Goal: Transaction & Acquisition: Purchase product/service

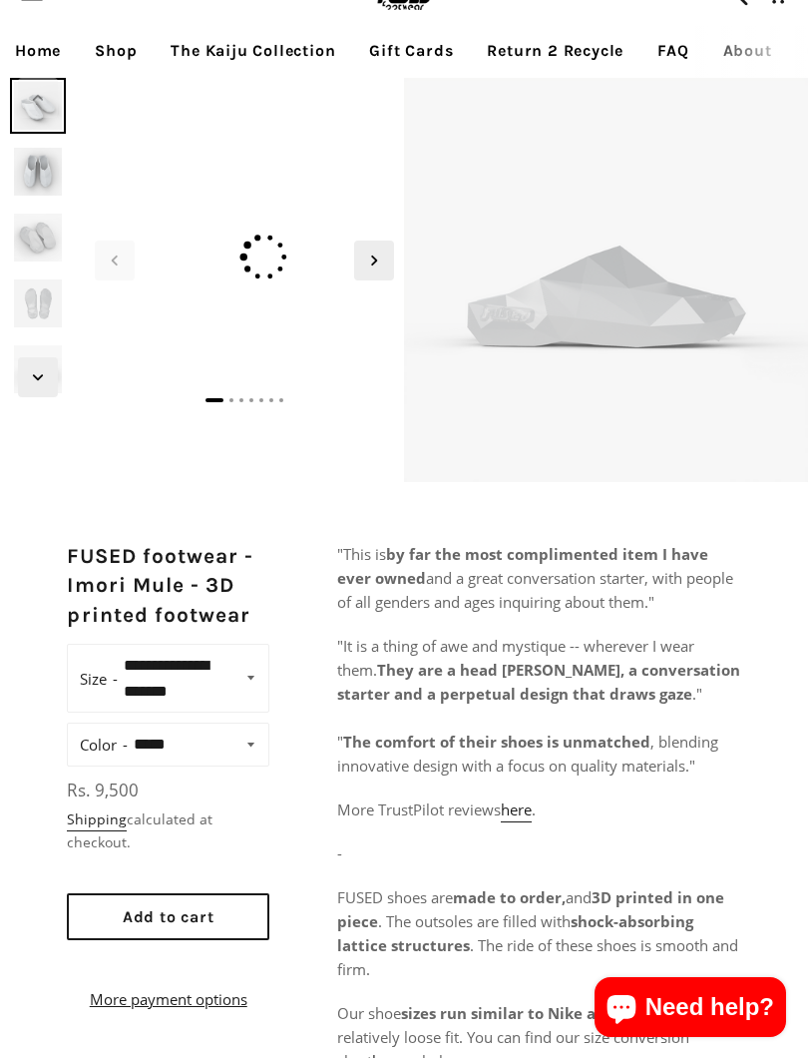
scroll to position [41, 0]
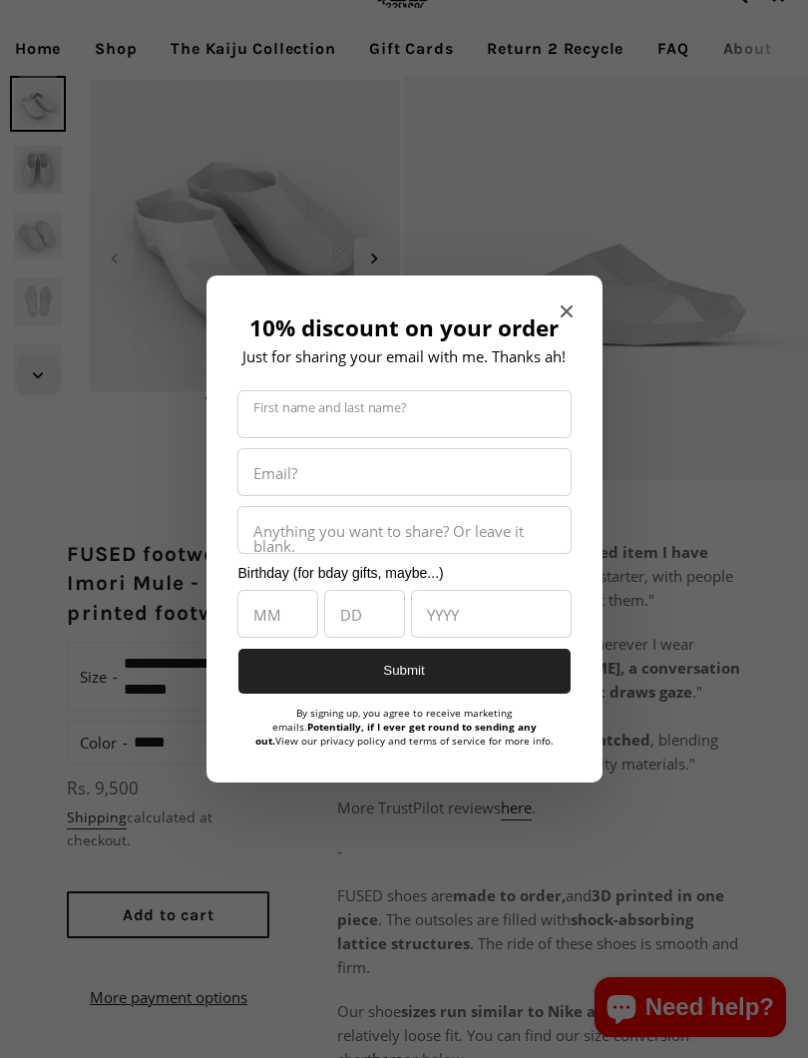
click at [561, 306] on icon "Close modal" at bounding box center [567, 311] width 12 height 12
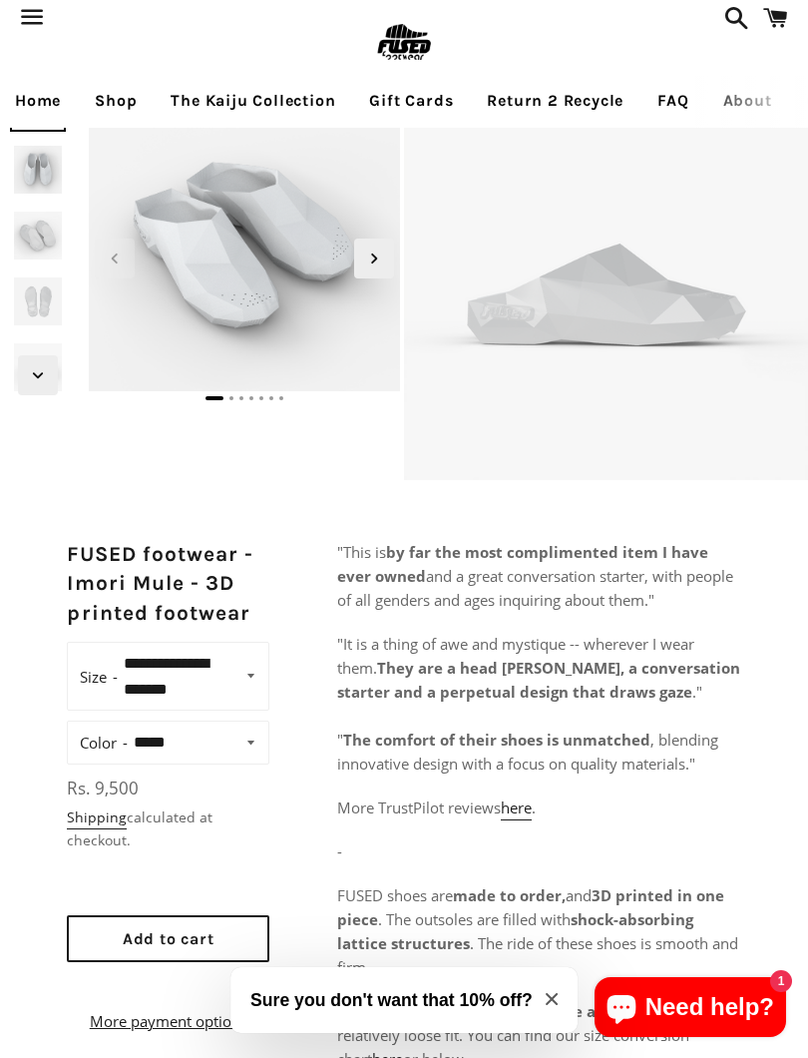
click at [364, 253] on icon "Next slide" at bounding box center [374, 259] width 22 height 22
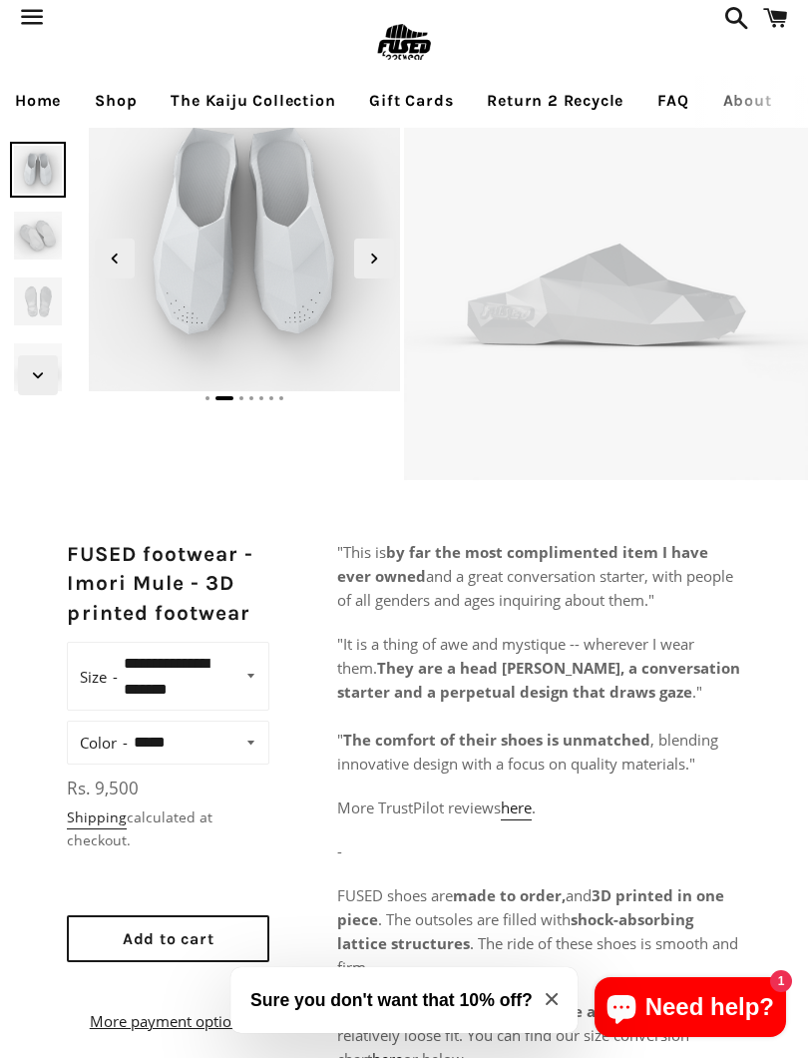
click at [370, 255] on icon "Next slide" at bounding box center [374, 259] width 22 height 22
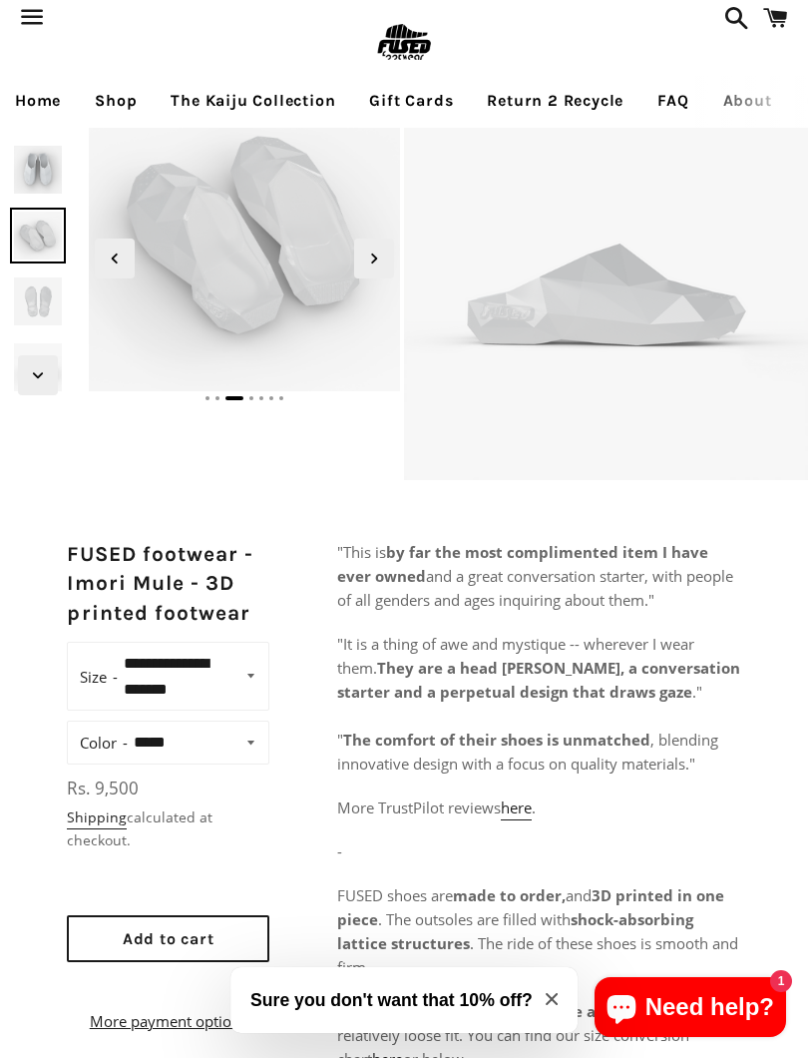
click at [368, 245] on span "Next slide" at bounding box center [374, 259] width 40 height 40
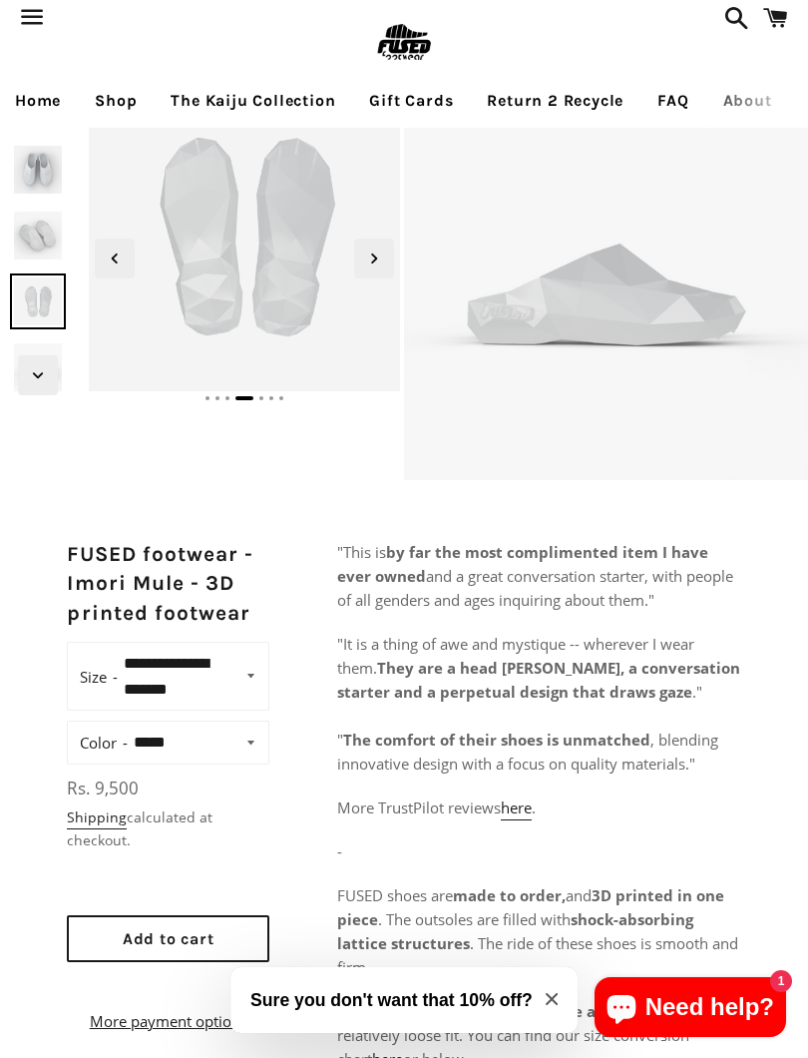
click at [109, 251] on icon "Previous slide" at bounding box center [115, 259] width 22 height 22
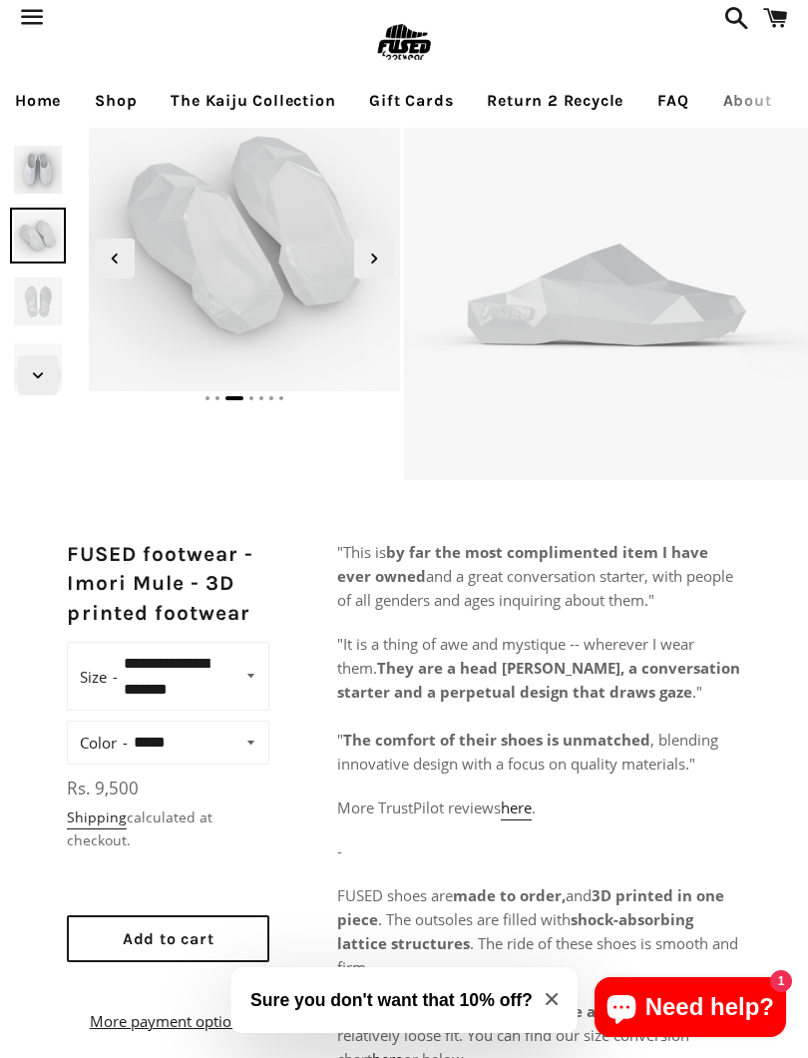
click at [107, 254] on icon "Previous slide" at bounding box center [115, 259] width 22 height 22
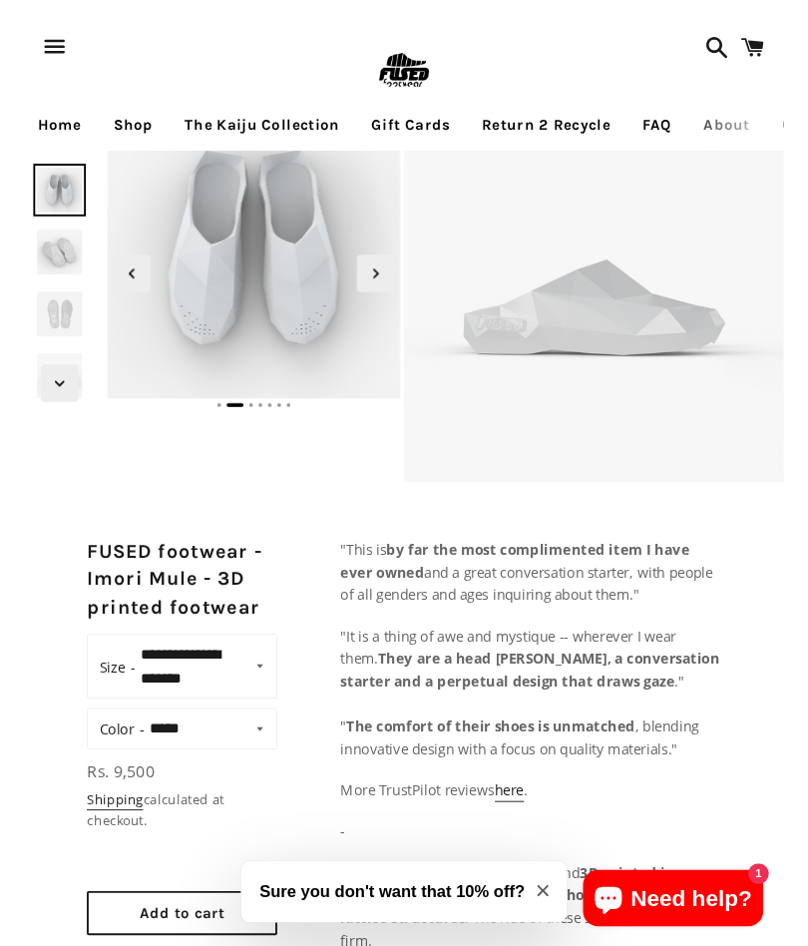
scroll to position [0, 0]
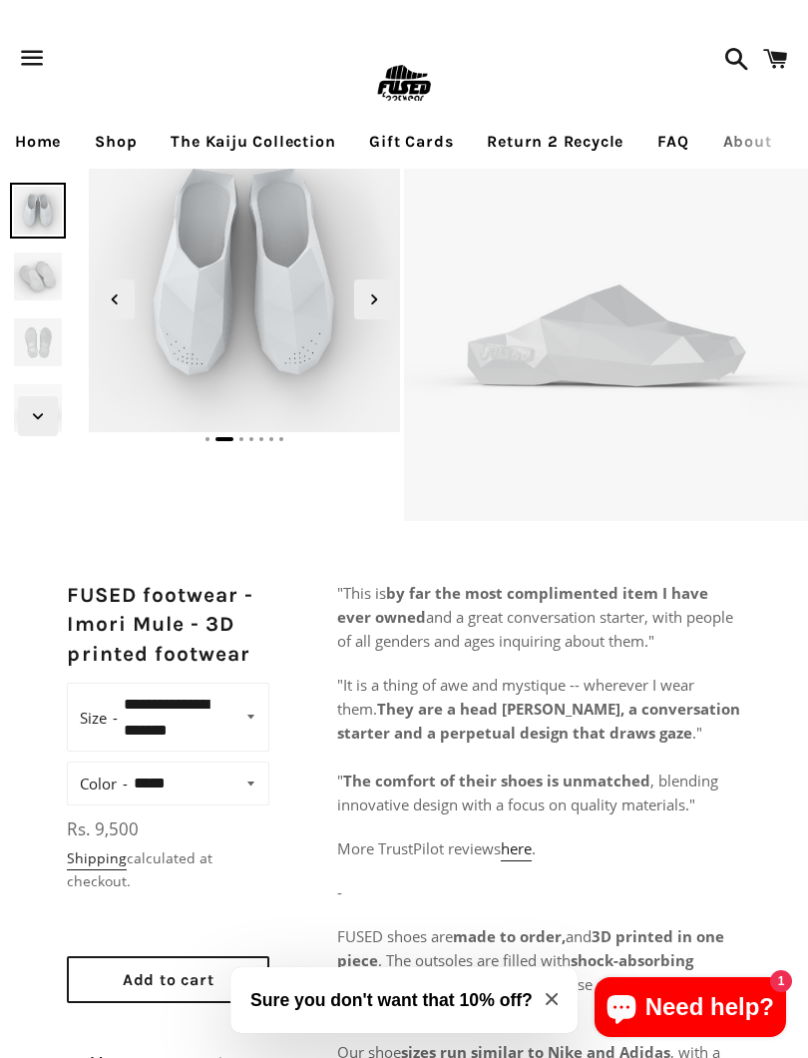
click at [123, 289] on icon "Previous slide" at bounding box center [115, 299] width 22 height 22
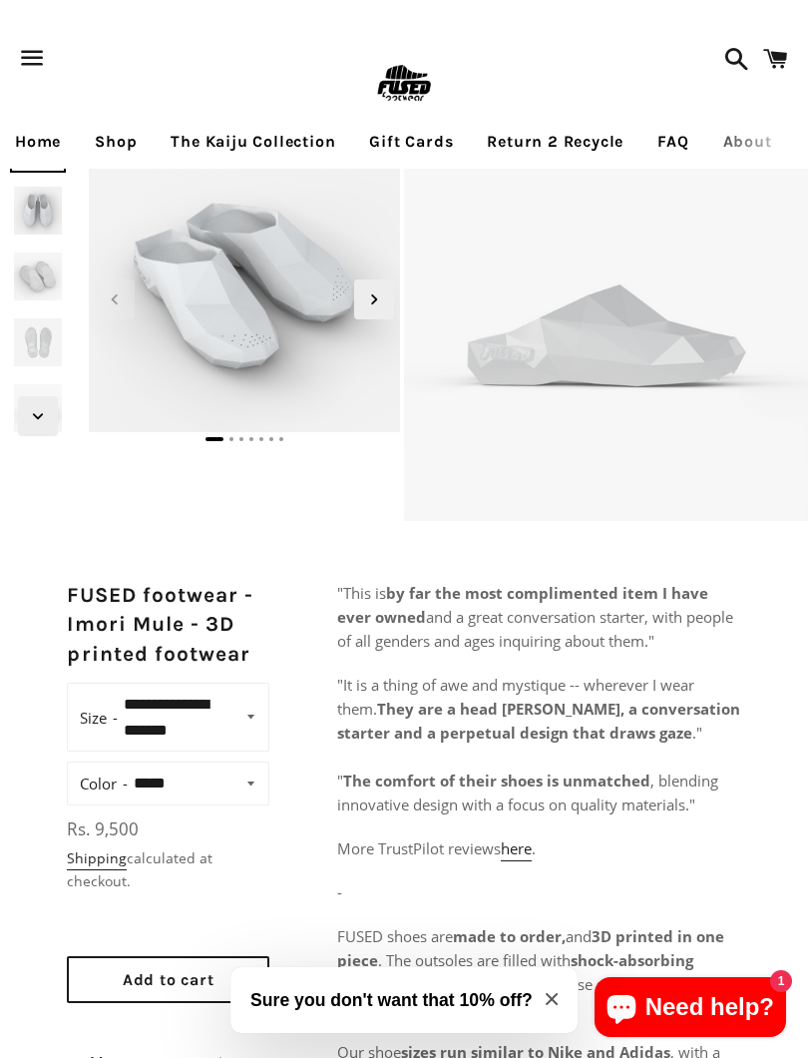
click at [112, 295] on icon "Previous slide" at bounding box center [115, 299] width 22 height 22
click at [123, 297] on icon "Previous slide" at bounding box center [115, 299] width 22 height 22
click at [370, 299] on icon "Next slide" at bounding box center [374, 299] width 22 height 22
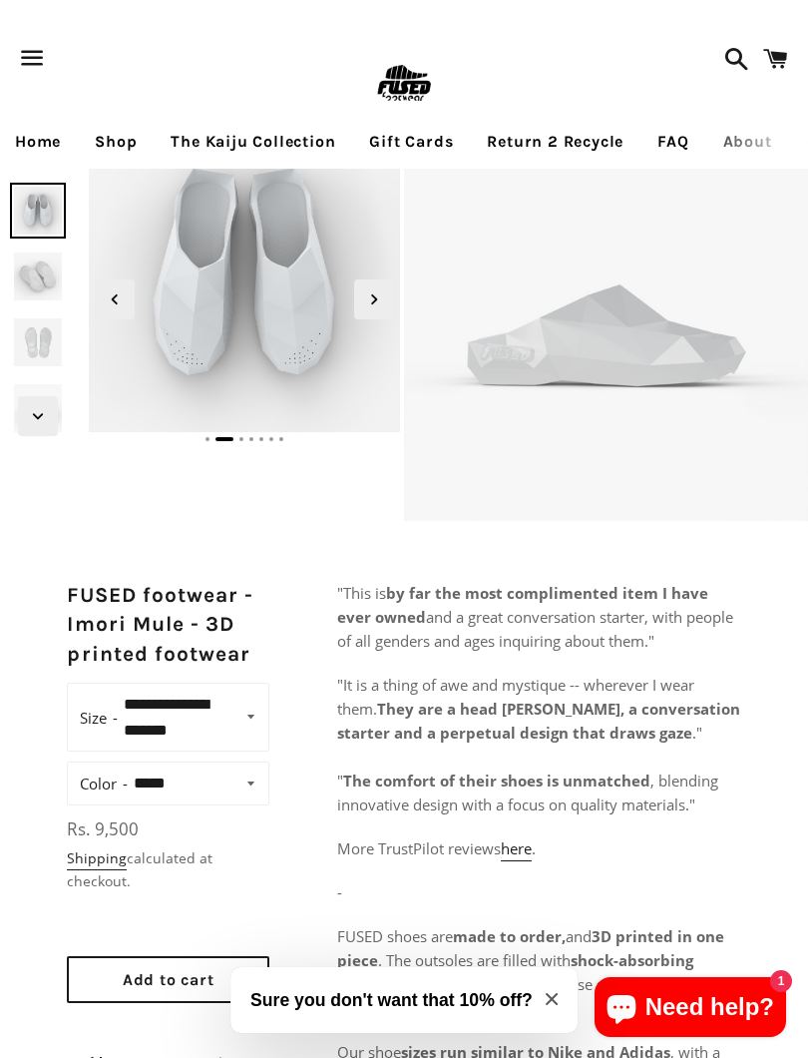
click at [372, 290] on icon "Next slide" at bounding box center [374, 299] width 22 height 22
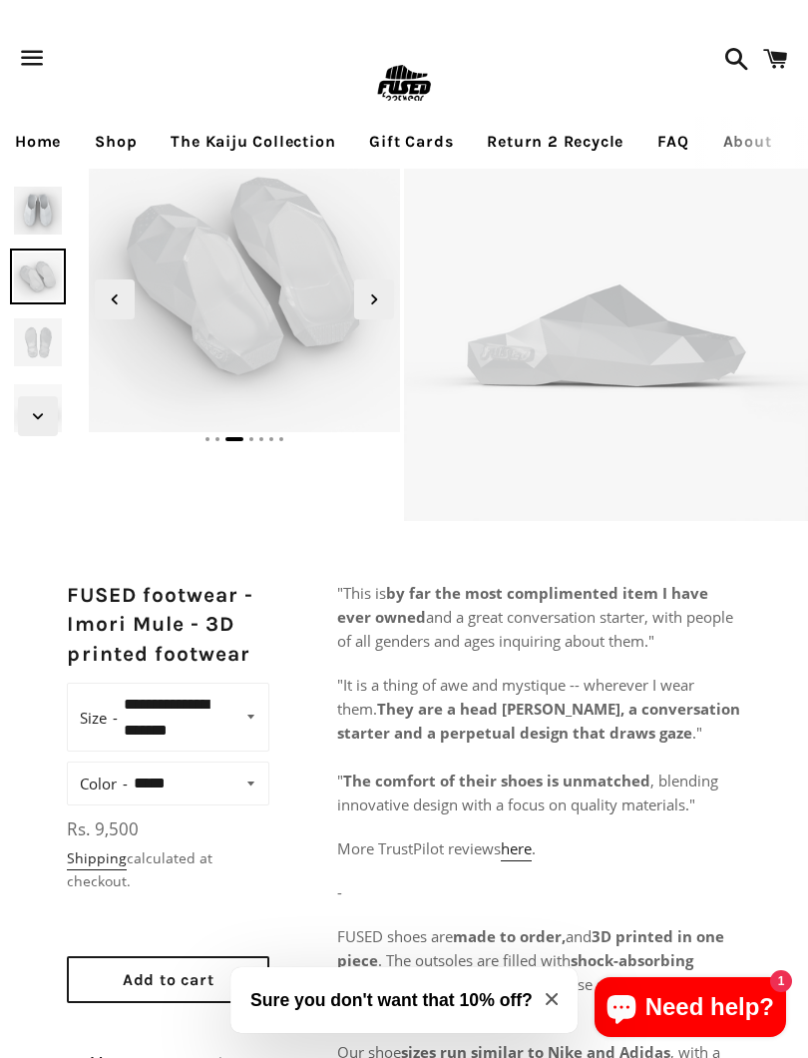
click at [365, 299] on icon "Next slide" at bounding box center [374, 299] width 22 height 22
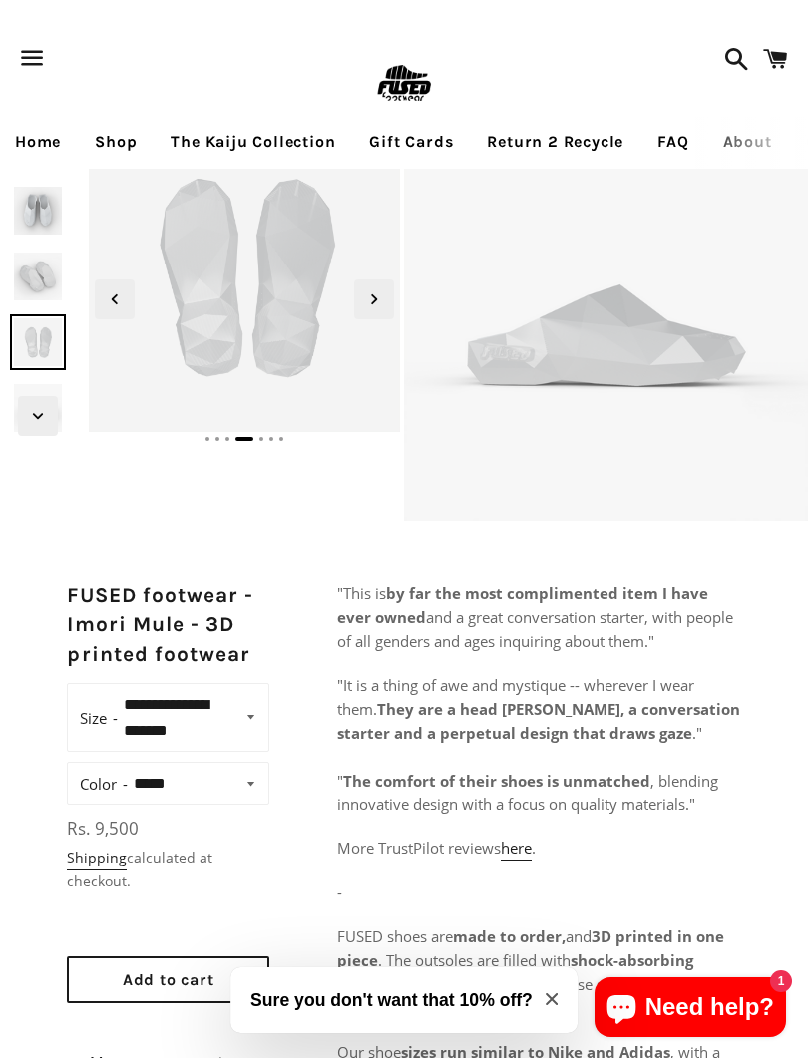
click at [361, 300] on span "Next slide" at bounding box center [374, 299] width 40 height 40
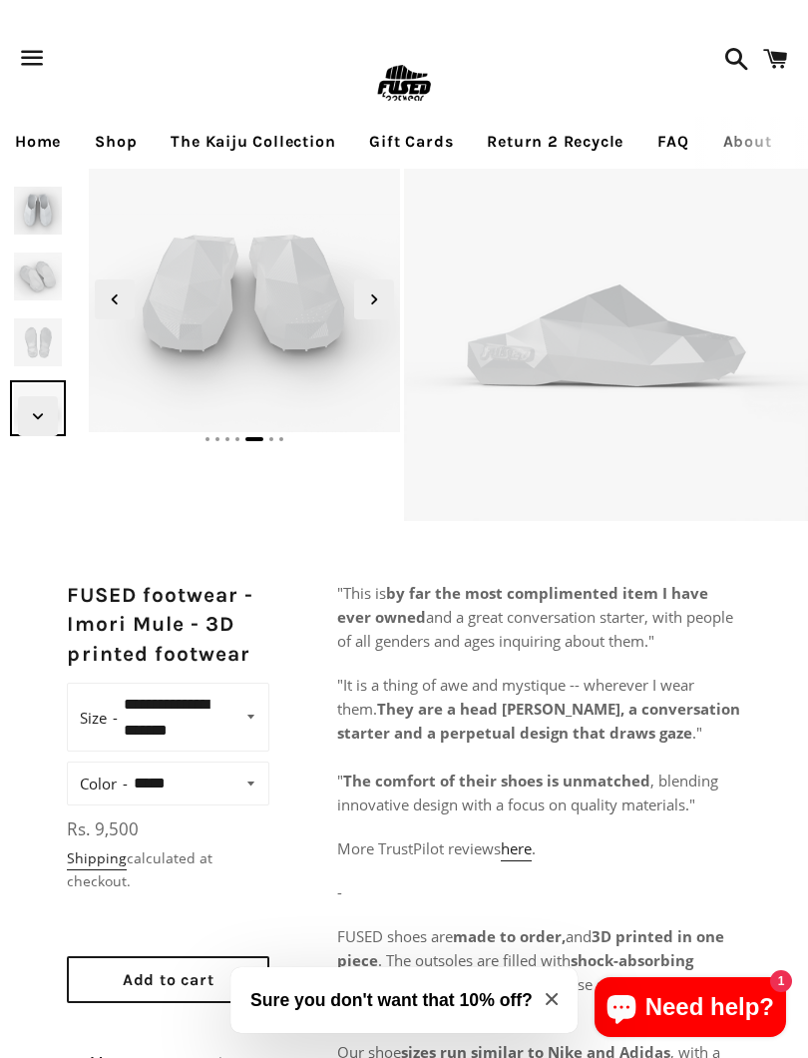
click at [370, 298] on icon "Next slide" at bounding box center [374, 299] width 22 height 22
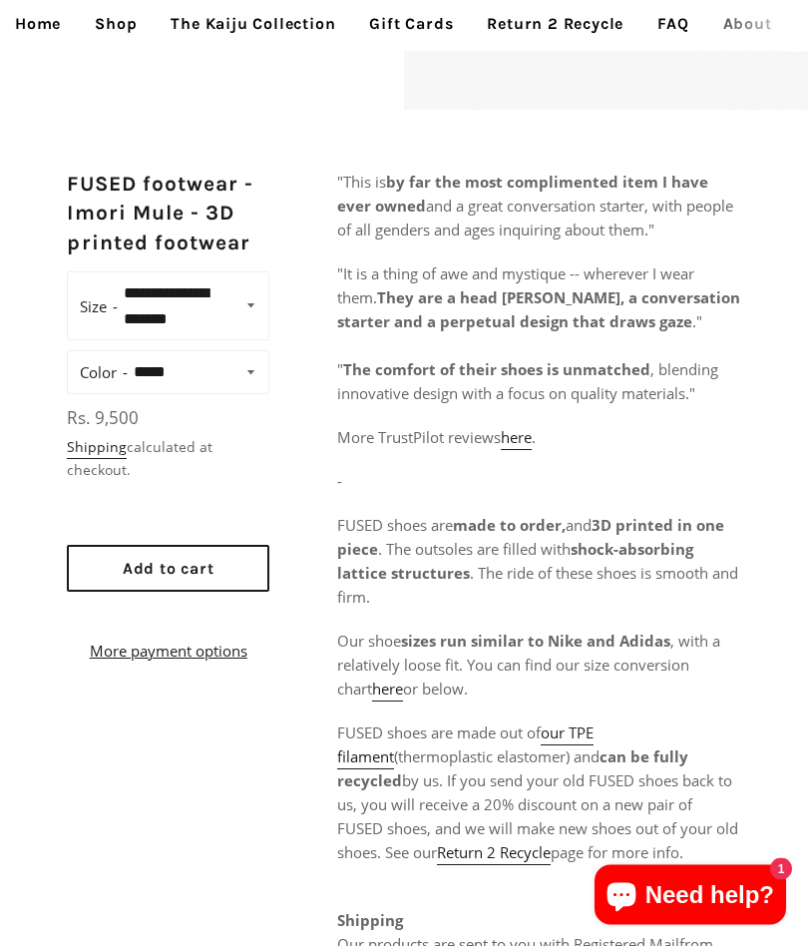
scroll to position [404, 0]
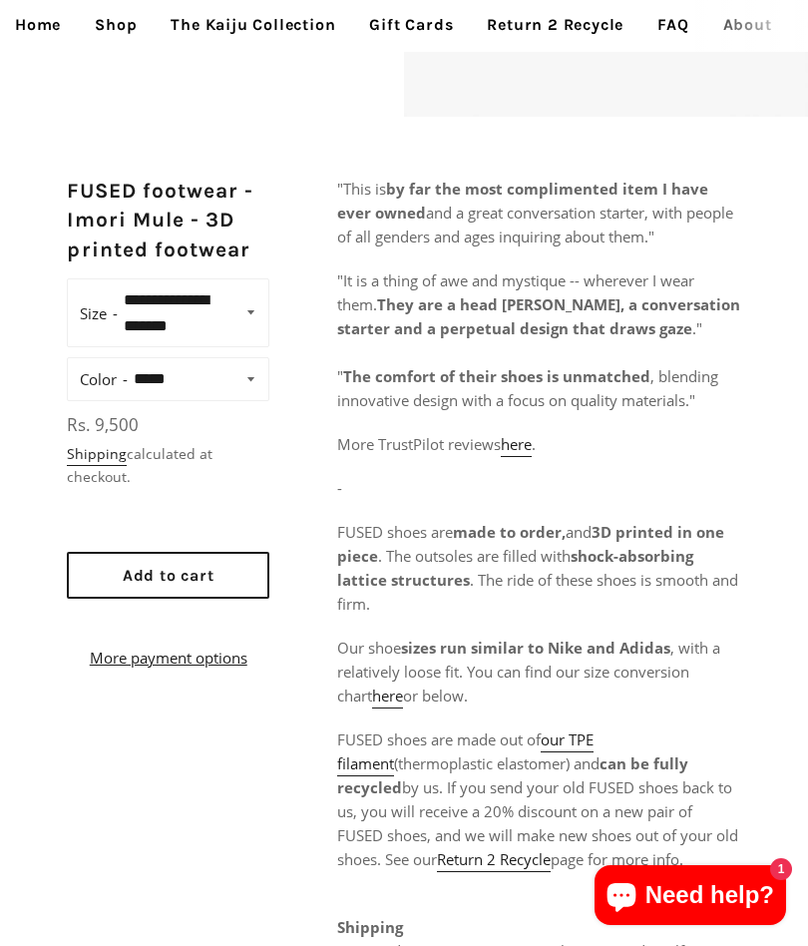
click at [176, 384] on select "**********" at bounding box center [197, 379] width 138 height 30
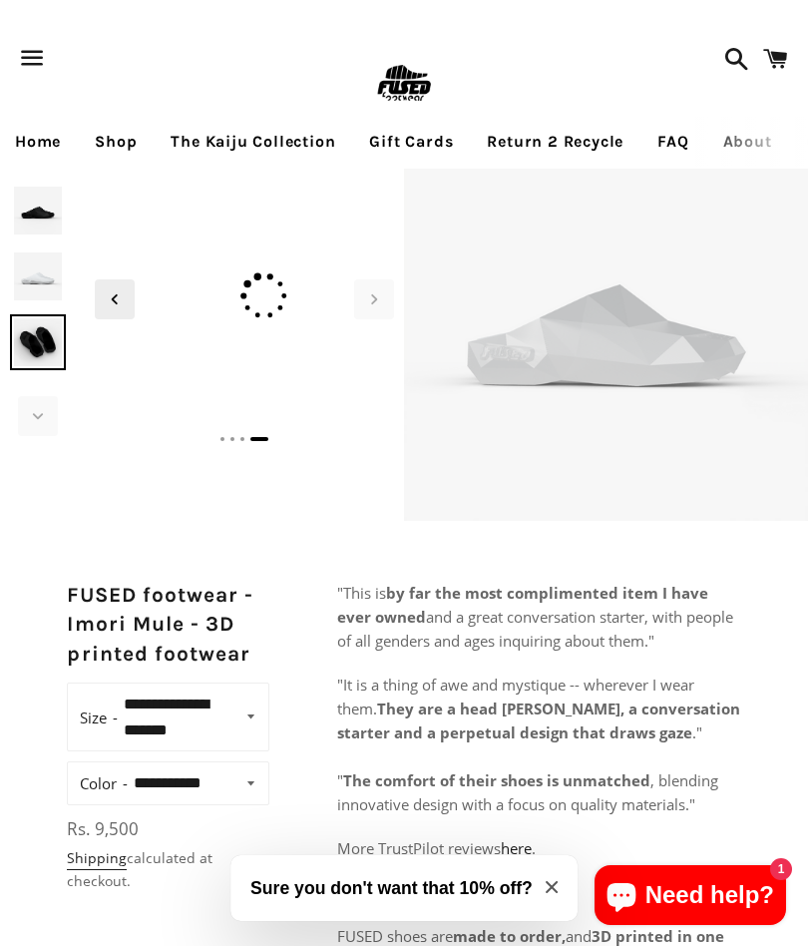
click at [34, 333] on img at bounding box center [38, 342] width 56 height 56
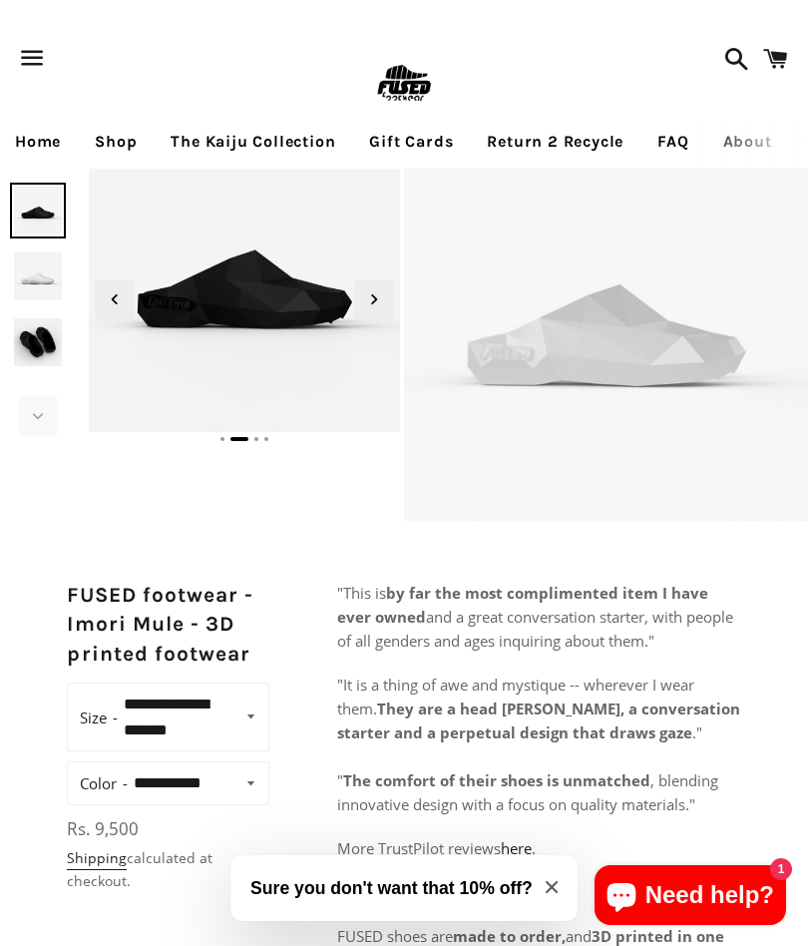
click at [39, 213] on img at bounding box center [38, 211] width 56 height 56
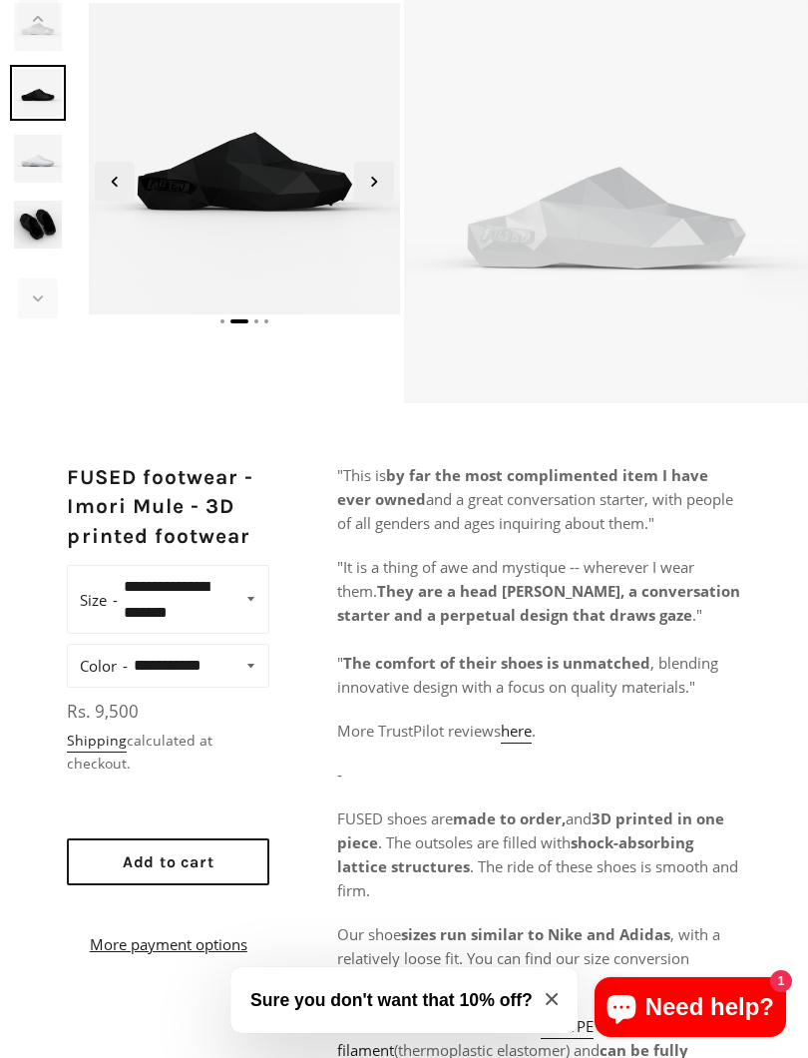
scroll to position [119, 0]
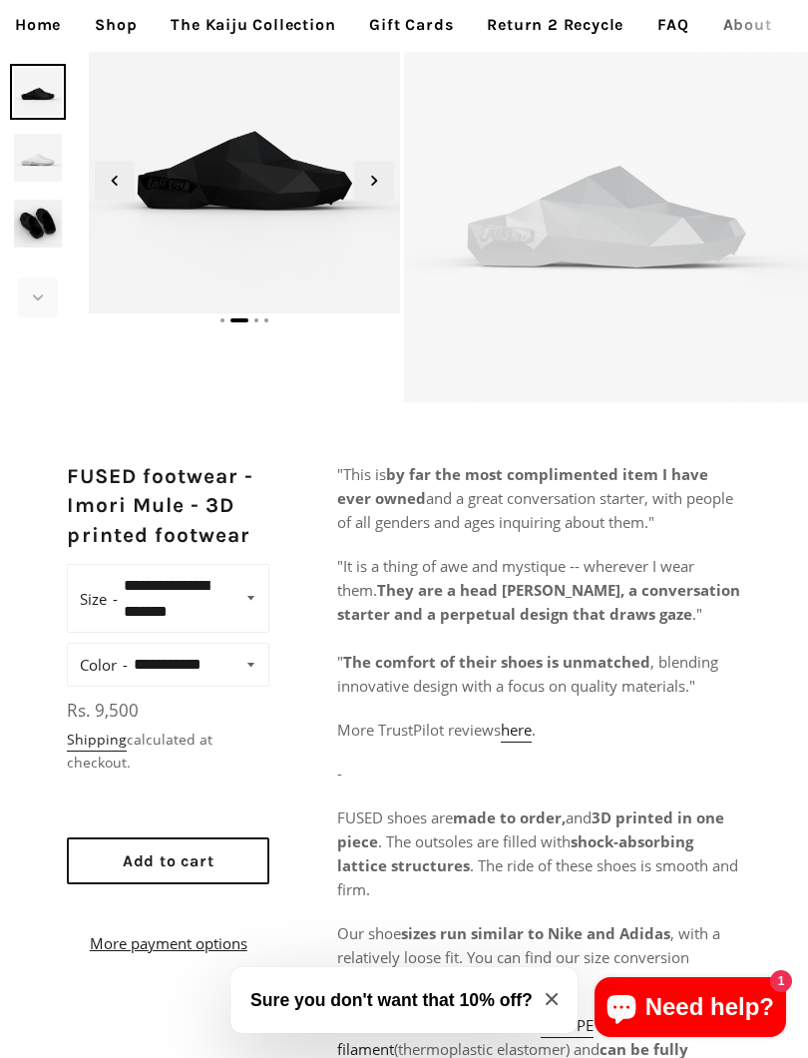
click at [130, 659] on select "**********" at bounding box center [197, 665] width 138 height 30
select select "**********"
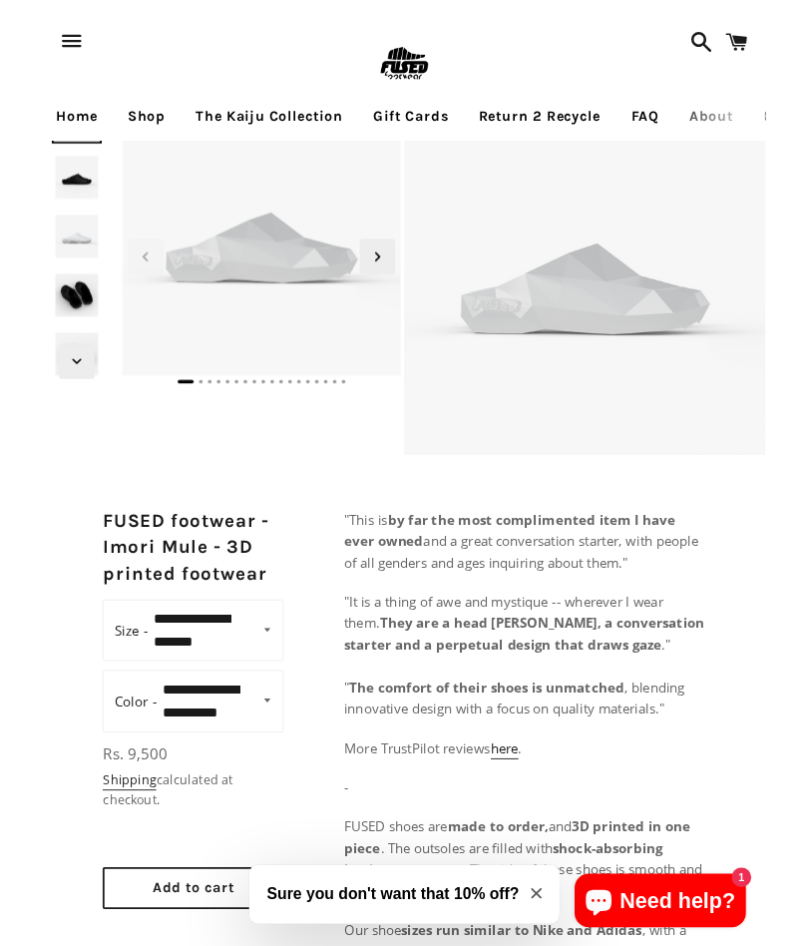
scroll to position [29, 0]
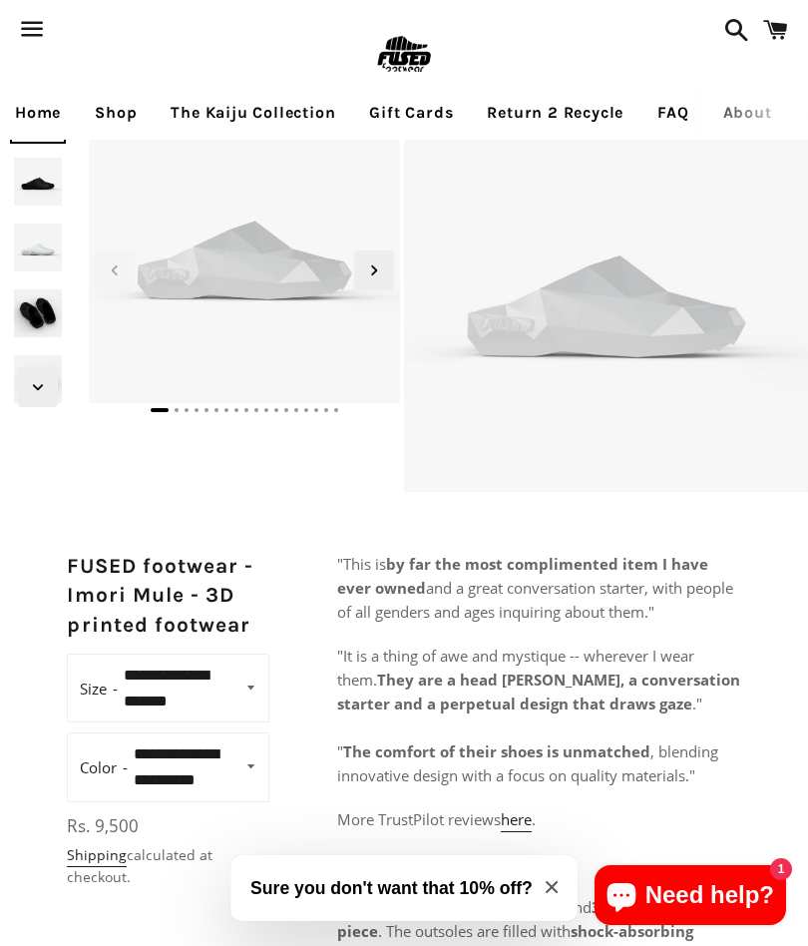
click at [373, 266] on icon "Next slide" at bounding box center [374, 270] width 6 height 10
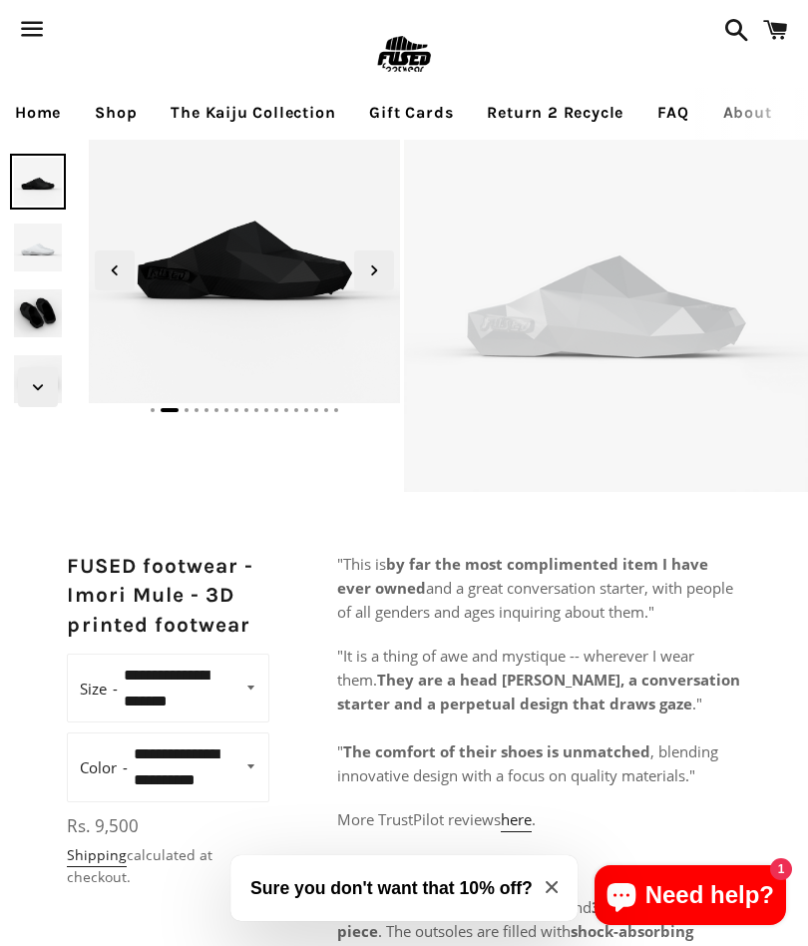
click at [367, 269] on icon "Next slide" at bounding box center [374, 270] width 22 height 22
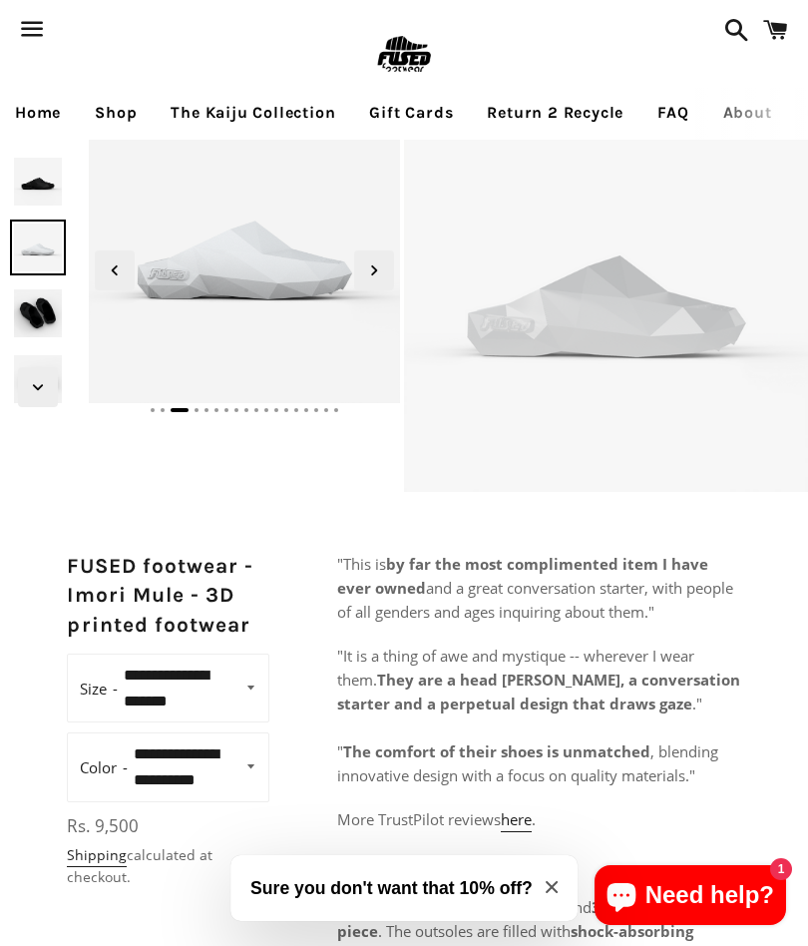
click at [368, 267] on icon "Next slide" at bounding box center [374, 270] width 22 height 22
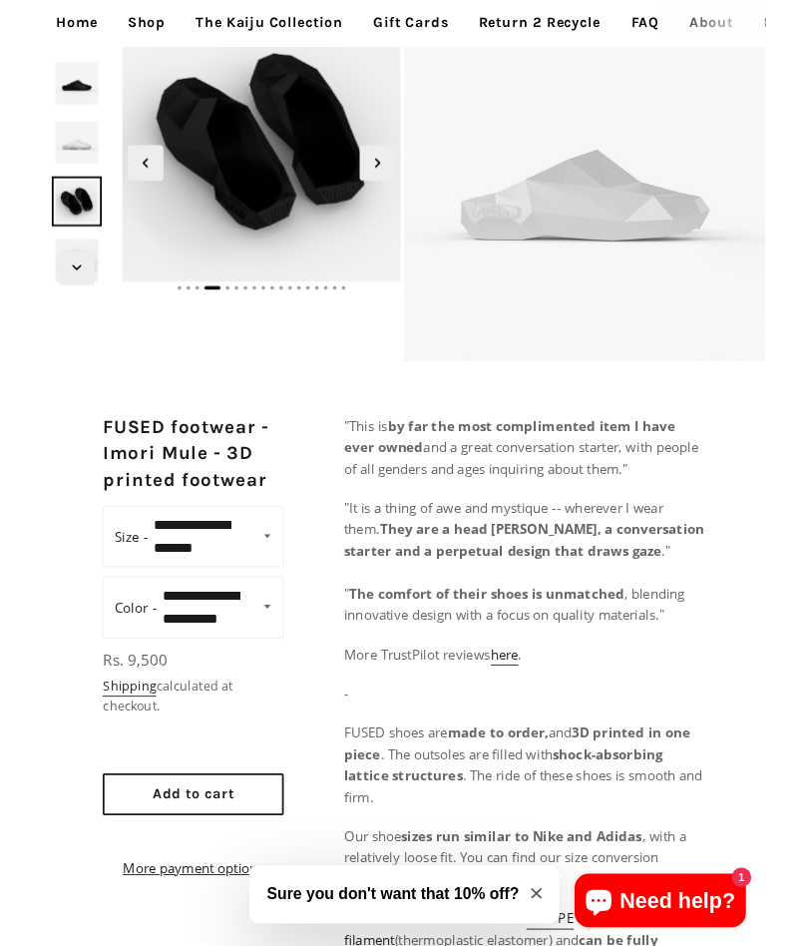
scroll to position [0, 0]
